Goal: Use online tool/utility: Utilize a website feature to perform a specific function

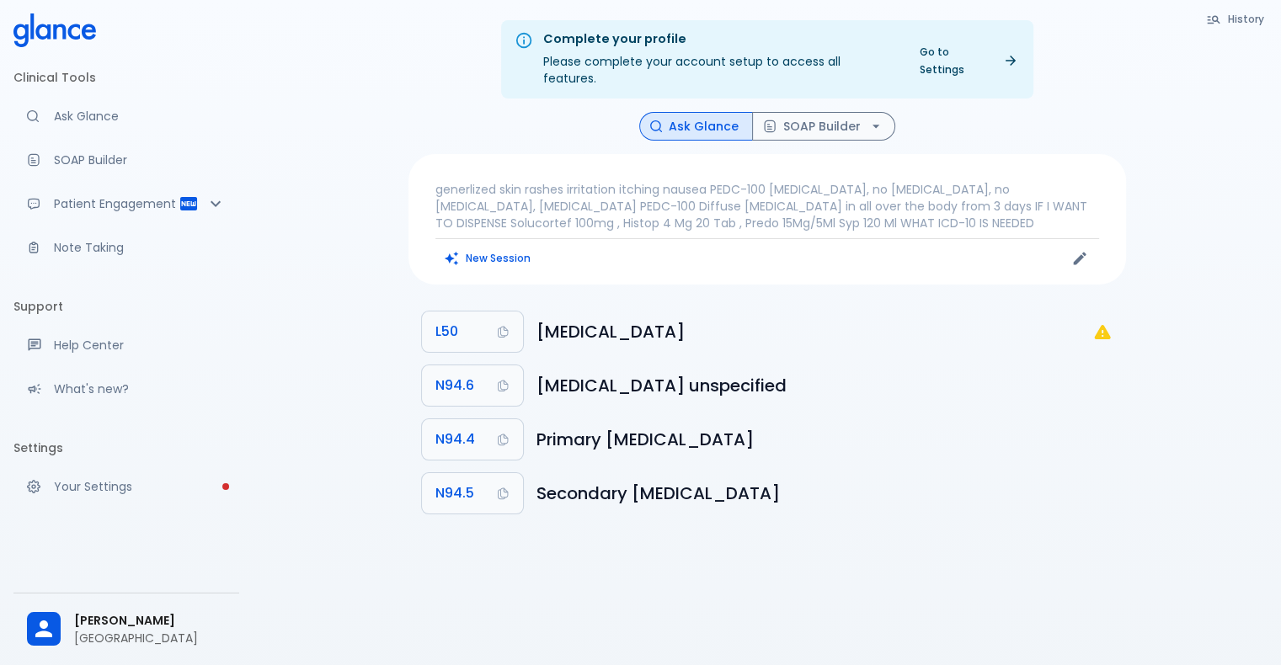
click at [624, 181] on p "generlized skin rashes irritation itching nausea PEDC-100 [MEDICAL_DATA], no [M…" at bounding box center [766, 206] width 663 height 51
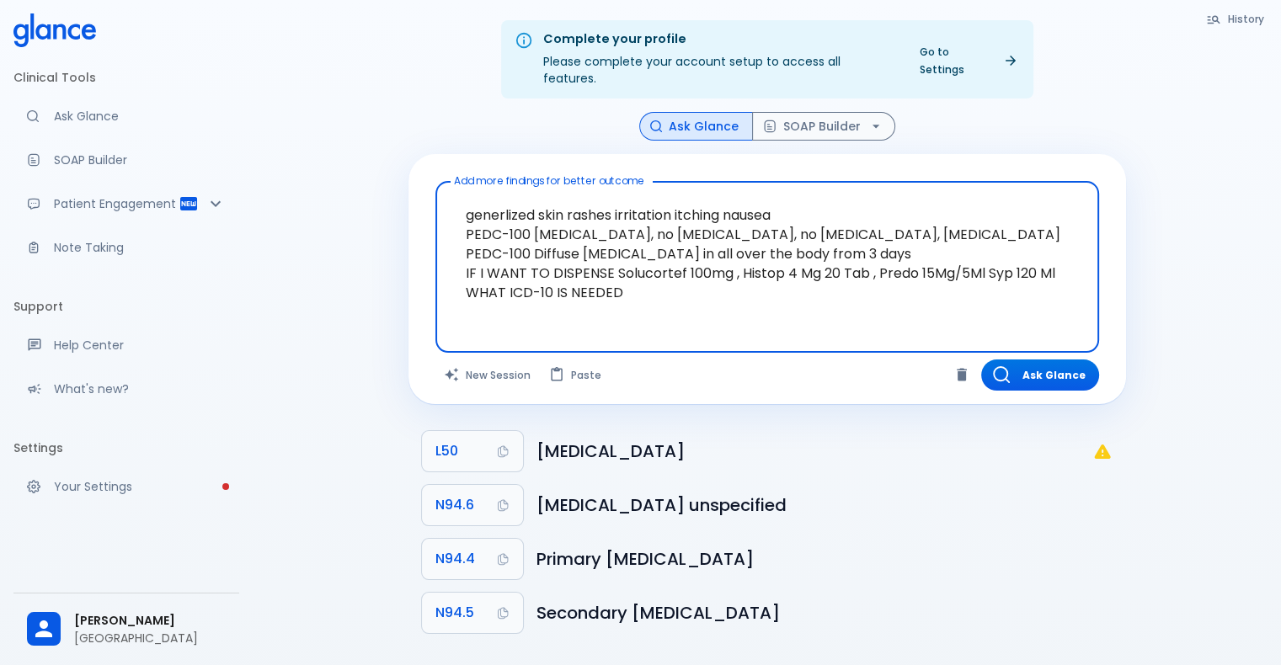
drag, startPoint x: 453, startPoint y: 215, endPoint x: 317, endPoint y: 159, distance: 147.3
click at [317, 159] on div "Complete your profile Please complete your account setup to access all features…" at bounding box center [767, 353] width 1028 height 706
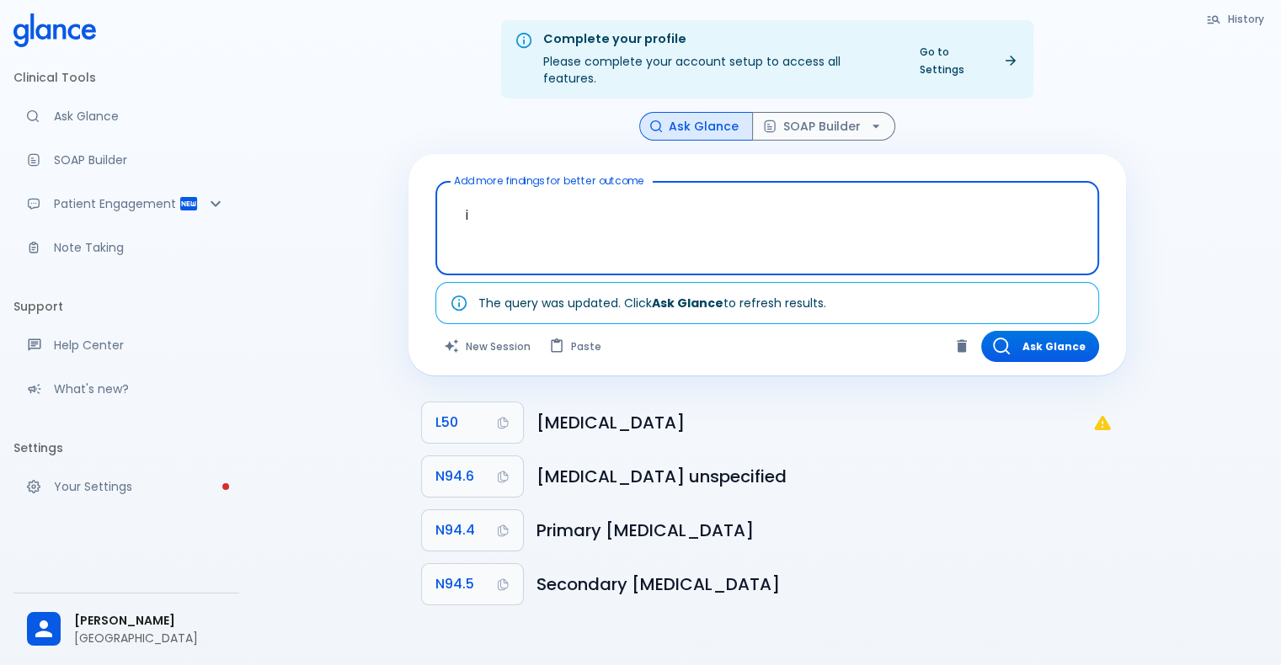
type textarea "i"
type textarea "[MEDICAL_DATA] and amylase is high"
click at [1058, 331] on button "Ask Glance" at bounding box center [1040, 346] width 118 height 31
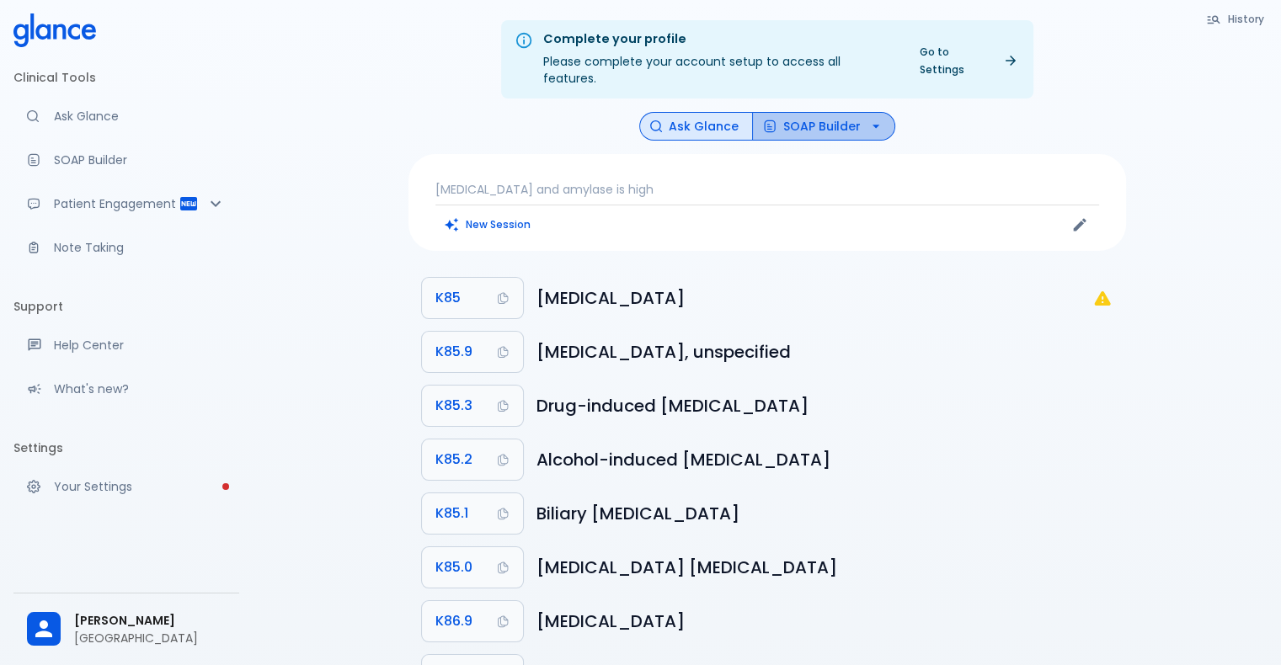
click at [873, 118] on icon "button" at bounding box center [875, 126] width 17 height 17
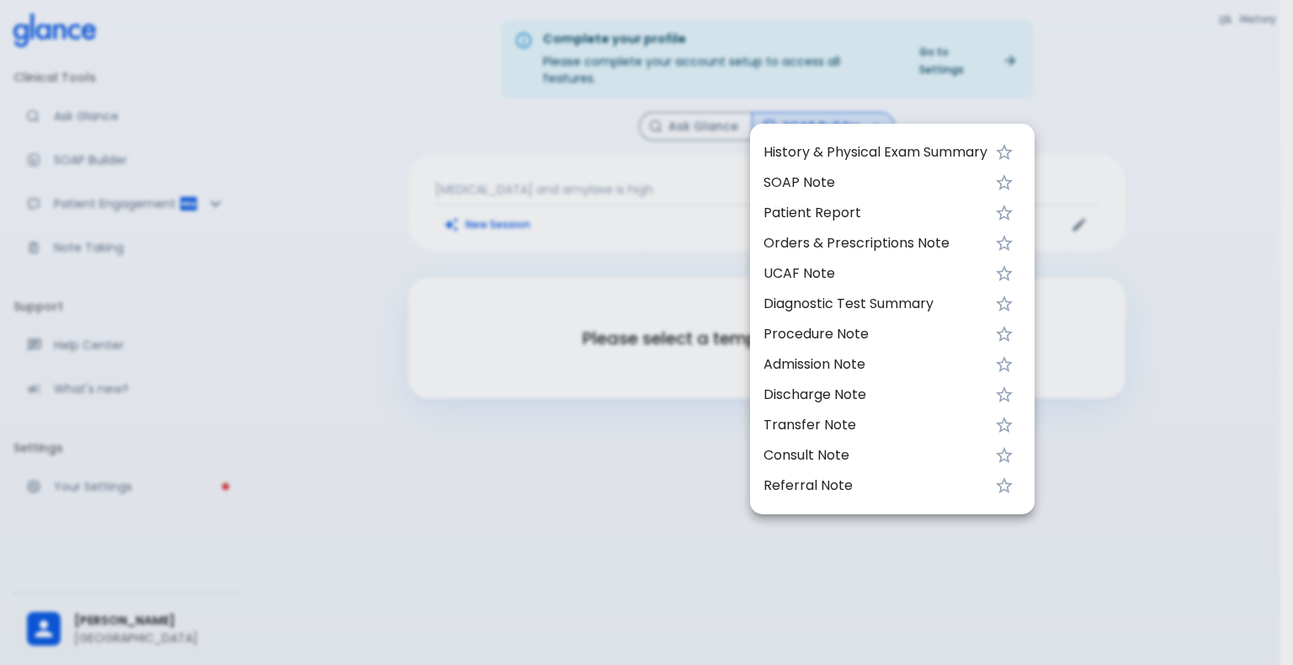
click at [838, 156] on span "History & Physical Exam Summary" at bounding box center [876, 152] width 224 height 20
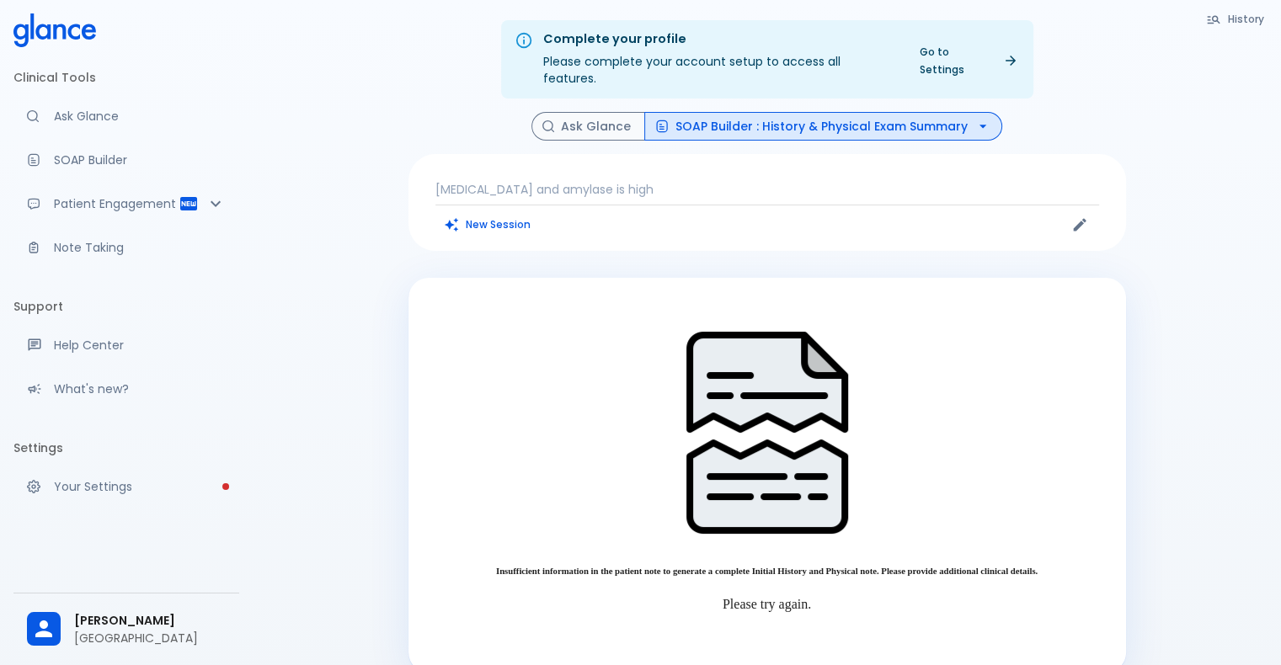
click at [828, 112] on button "SOAP Builder : History & Physical Exam Summary" at bounding box center [823, 126] width 358 height 29
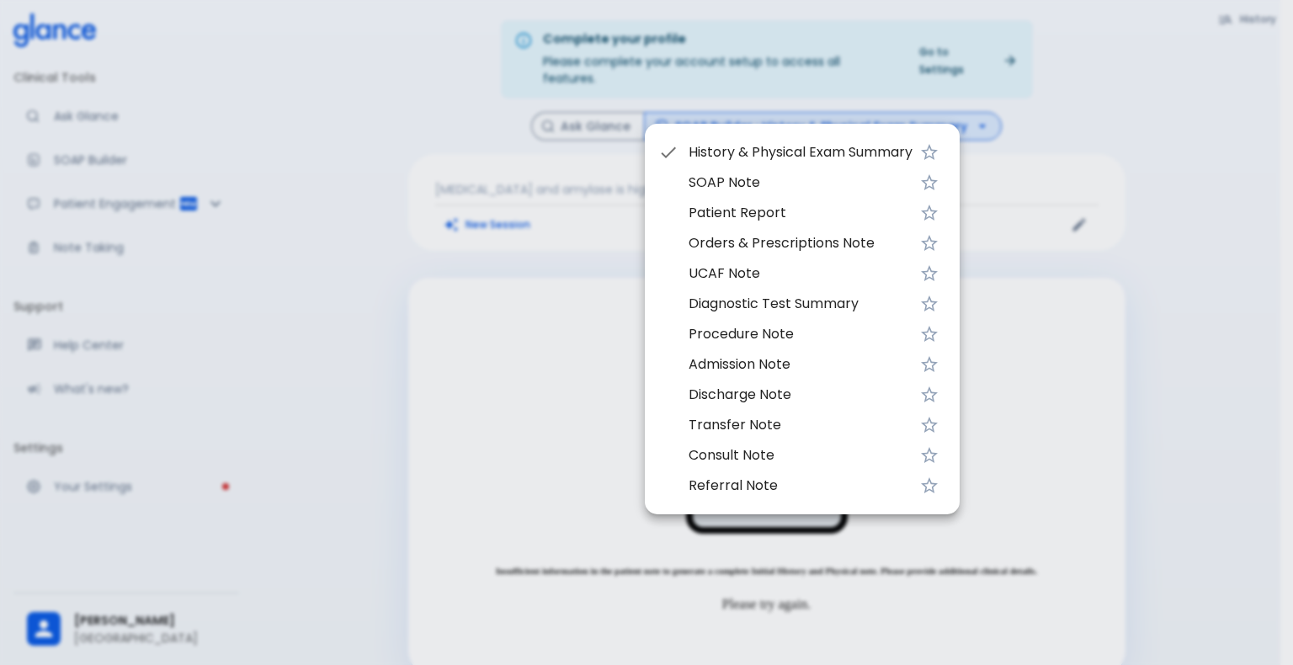
click at [770, 180] on span "SOAP Note" at bounding box center [801, 183] width 224 height 20
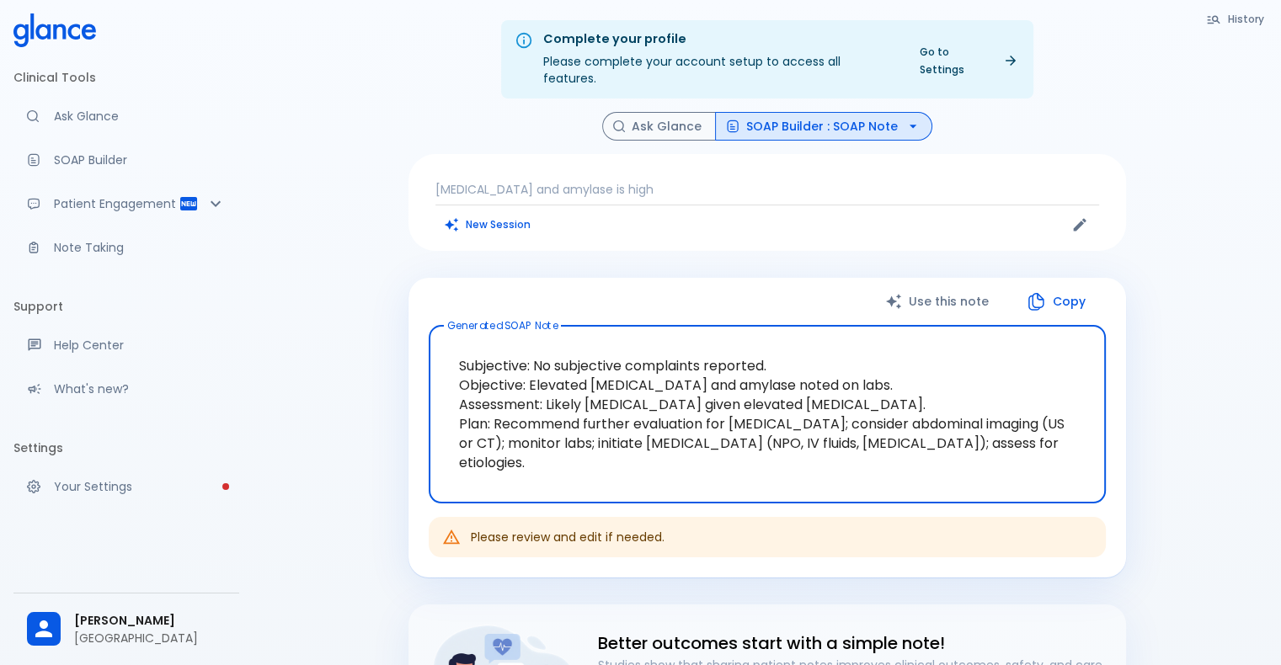
drag, startPoint x: 835, startPoint y: 367, endPoint x: 535, endPoint y: 365, distance: 299.8
click at [535, 365] on textarea "Subjective: No subjective complaints reported. Objective: Elevated [MEDICAL_DAT…" at bounding box center [766, 414] width 653 height 150
drag, startPoint x: 458, startPoint y: 389, endPoint x: 927, endPoint y: 389, distance: 469.0
click at [927, 389] on textarea "Subjective: No subjective complaints reported. Objective: Elevated [MEDICAL_DAT…" at bounding box center [766, 414] width 653 height 150
drag, startPoint x: 449, startPoint y: 399, endPoint x: 1063, endPoint y: 416, distance: 614.0
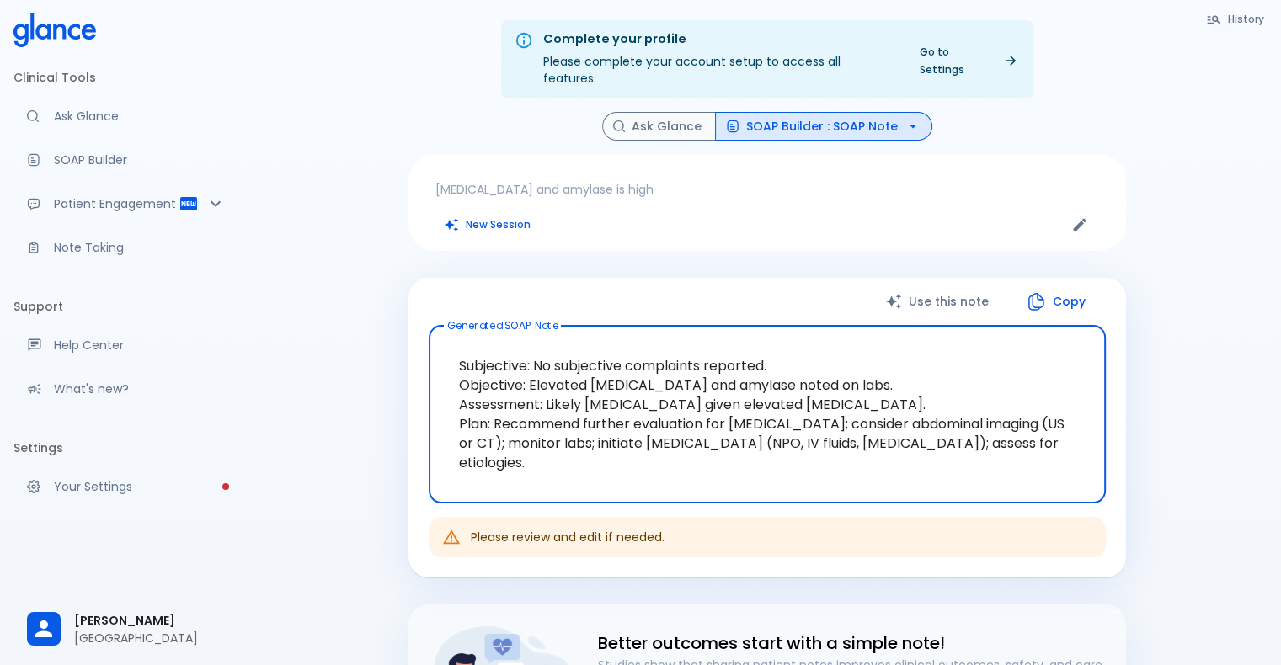
click at [1063, 416] on textarea "Subjective: No subjective complaints reported. Objective: Elevated [MEDICAL_DAT…" at bounding box center [766, 414] width 653 height 150
click at [808, 430] on textarea "Subjective: No subjective complaints reported. Objective: Elevated [MEDICAL_DAT…" at bounding box center [766, 414] width 653 height 150
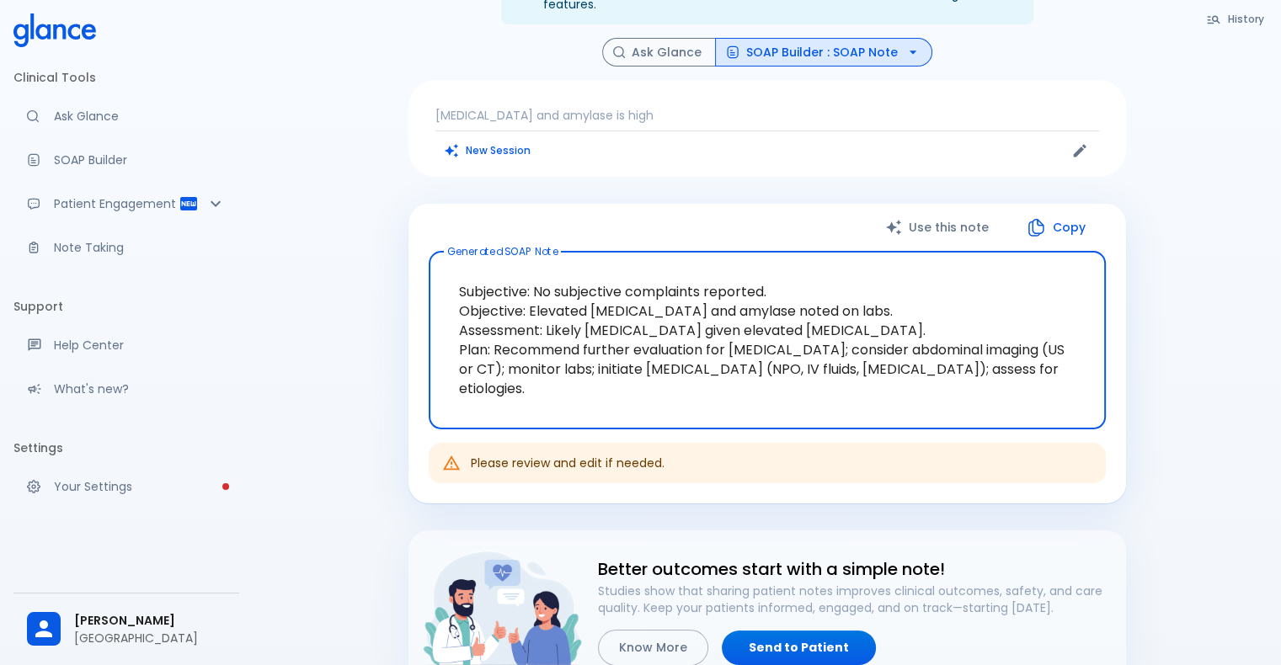
scroll to position [68, 0]
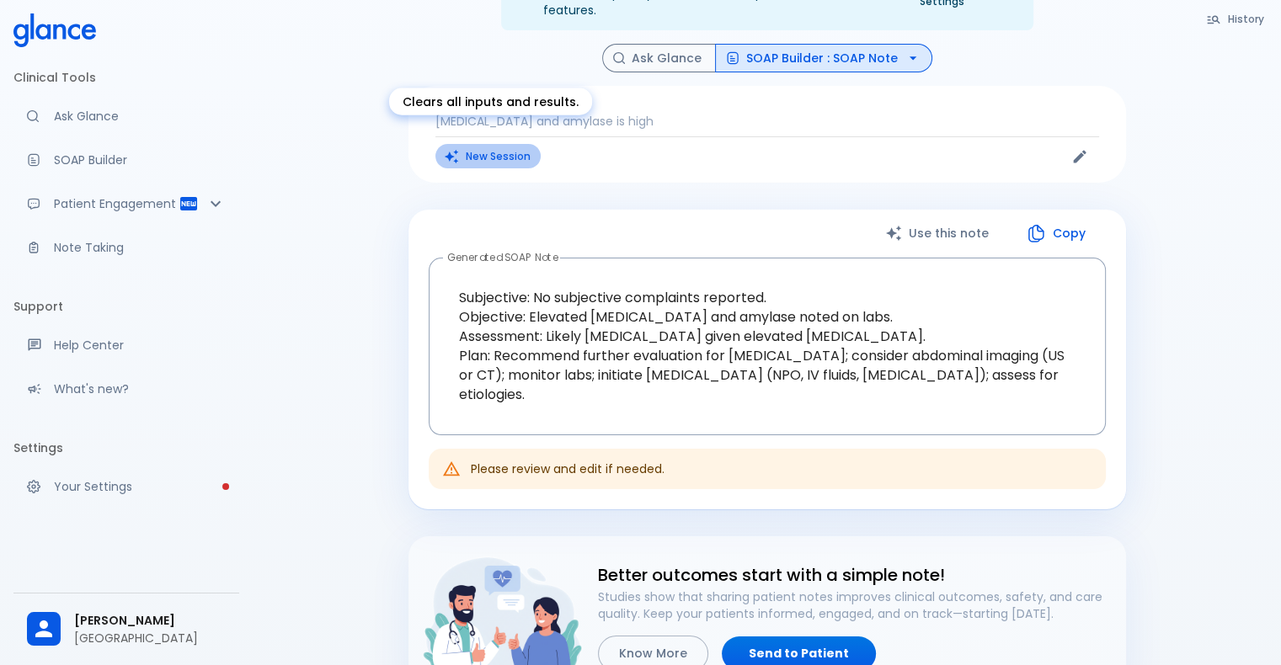
click at [465, 144] on button "New Session" at bounding box center [487, 156] width 105 height 24
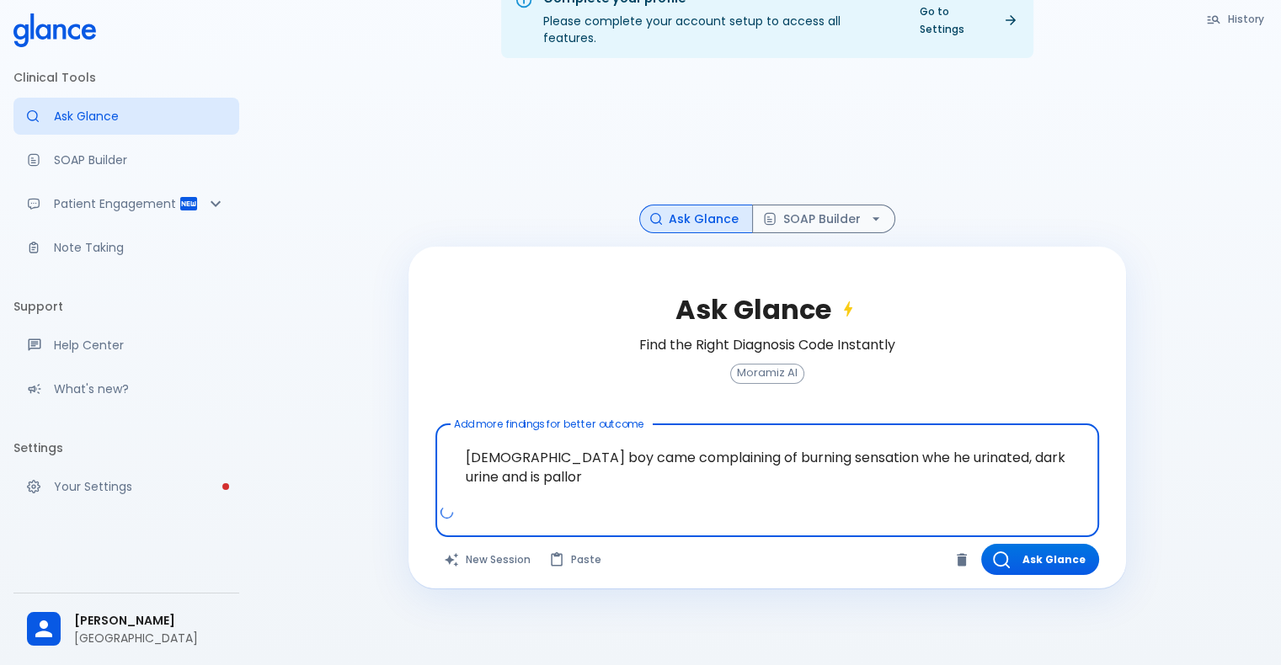
click at [871, 441] on textarea "[DEMOGRAPHIC_DATA] boy came complaining of burning sensation whe he urinated, d…" at bounding box center [767, 467] width 640 height 72
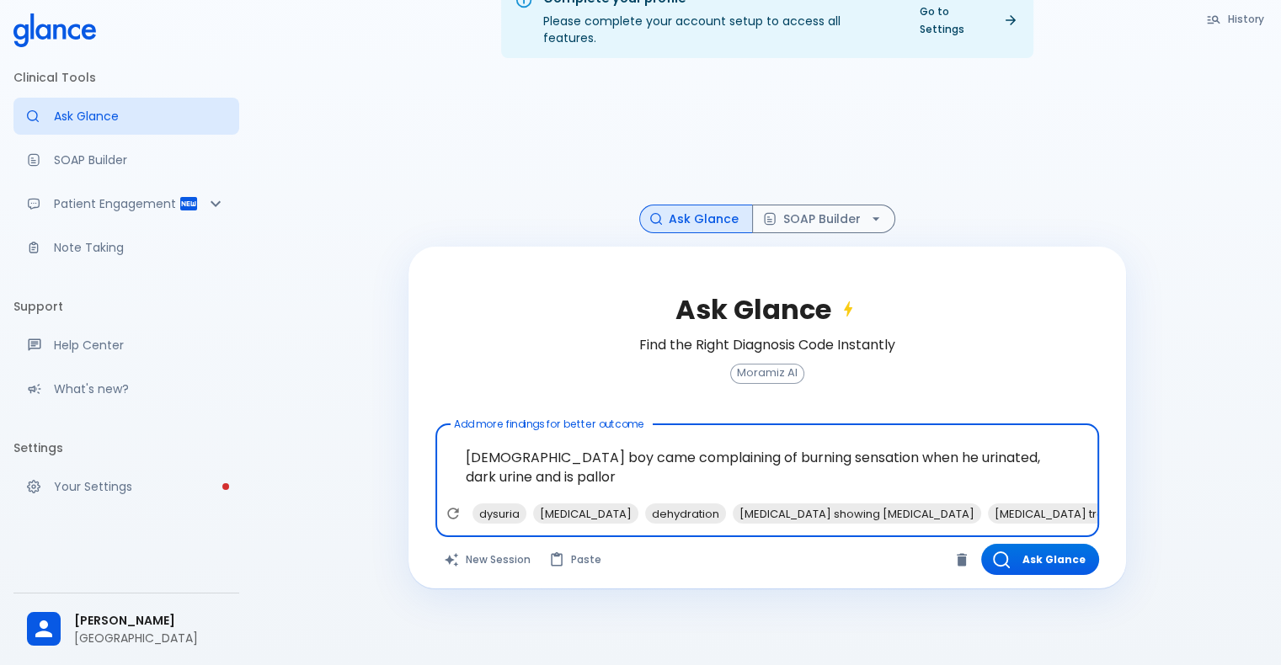
click at [528, 466] on textarea "[DEMOGRAPHIC_DATA] boy came complaining of burning sensation when he urinated, …" at bounding box center [767, 467] width 640 height 72
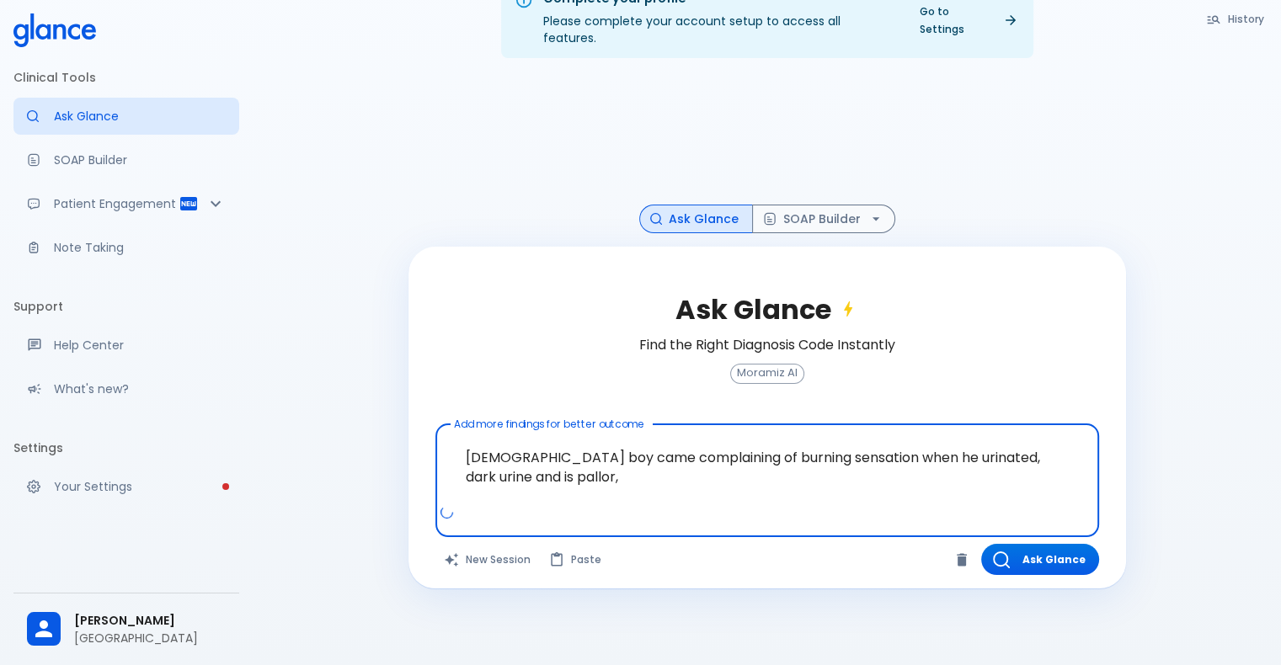
type textarea "[DEMOGRAPHIC_DATA] boy came complaining of burning sensation when he urinated, …"
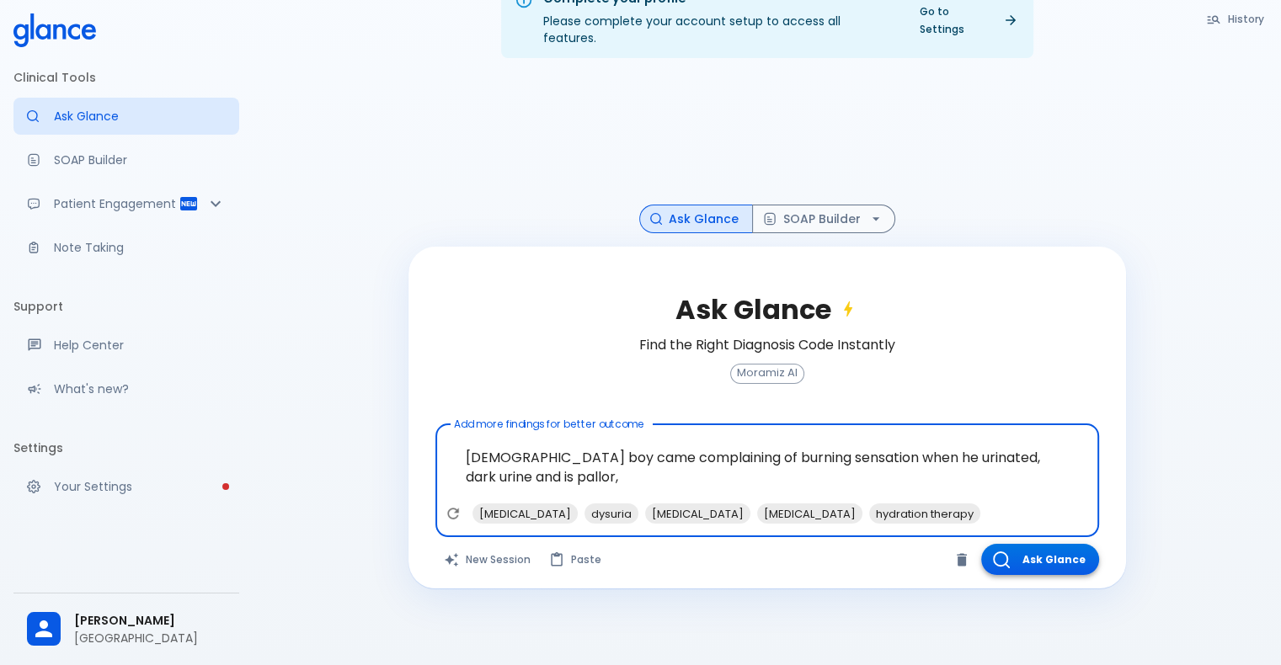
click at [1020, 554] on button "Ask Glance" at bounding box center [1040, 559] width 118 height 31
